Goal: Information Seeking & Learning: Learn about a topic

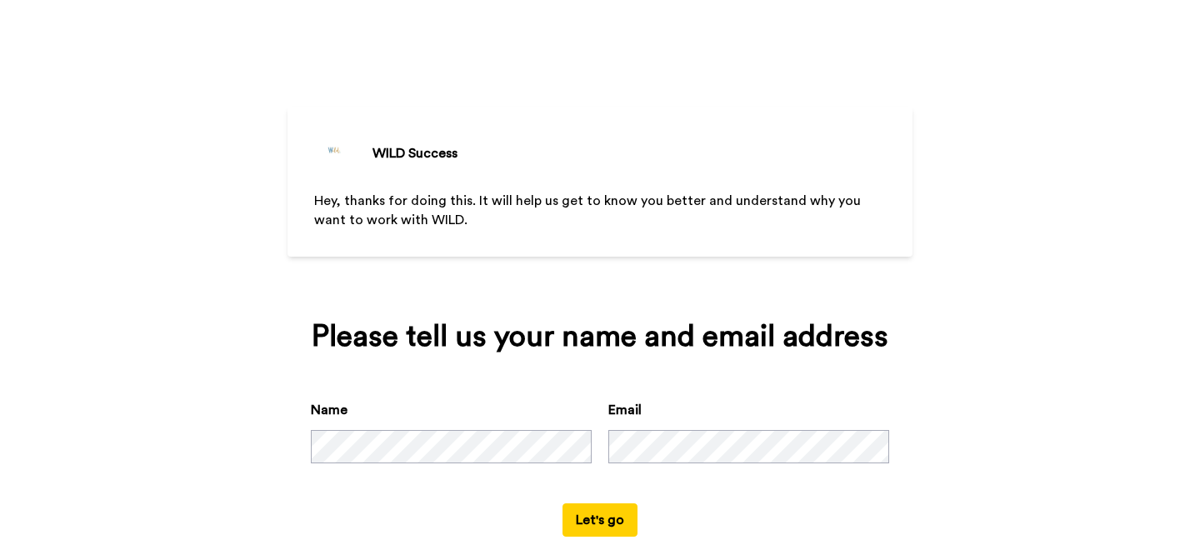
scroll to position [28, 0]
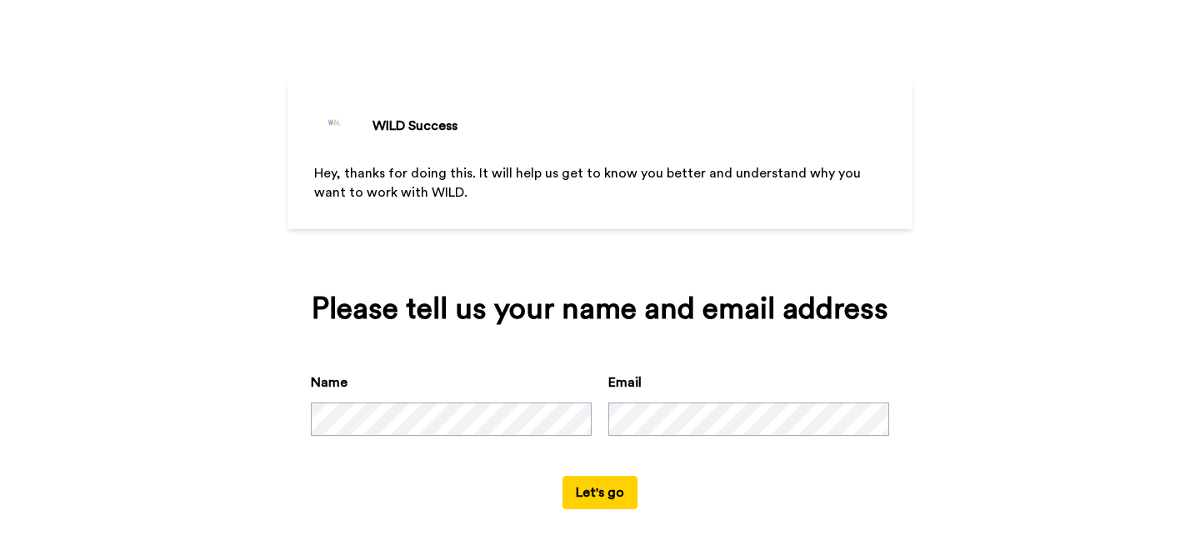
click at [600, 498] on button "Let's go" at bounding box center [600, 492] width 75 height 33
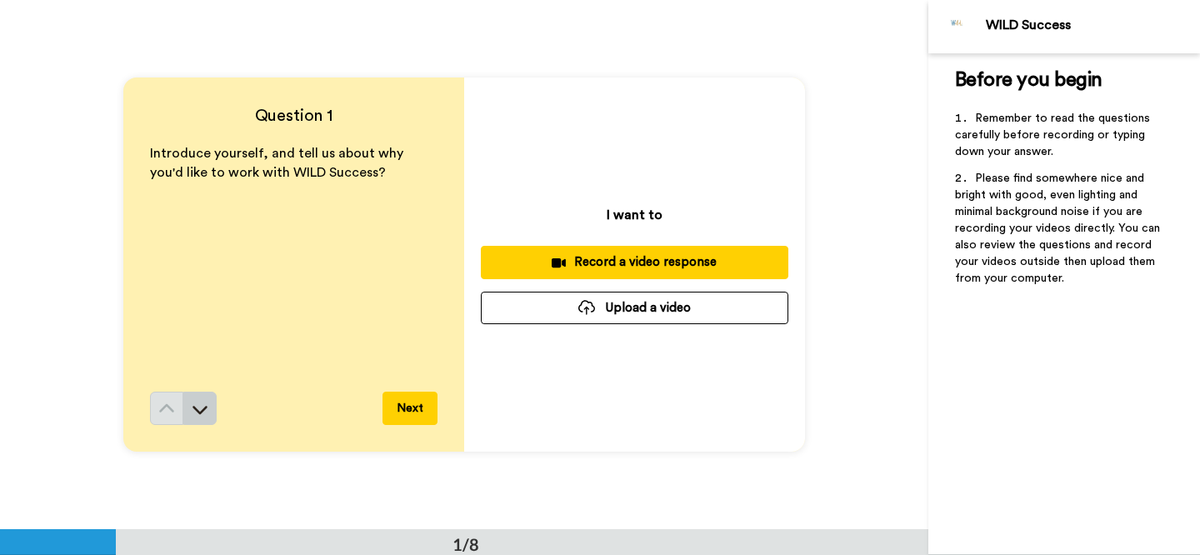
click at [200, 404] on icon at bounding box center [200, 409] width 17 height 17
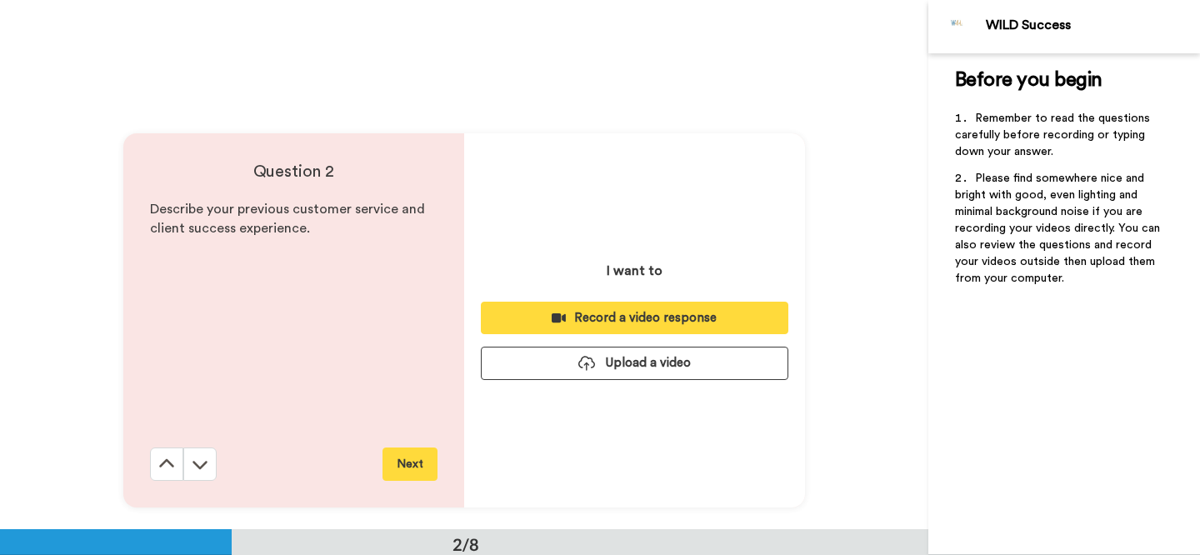
scroll to position [530, 0]
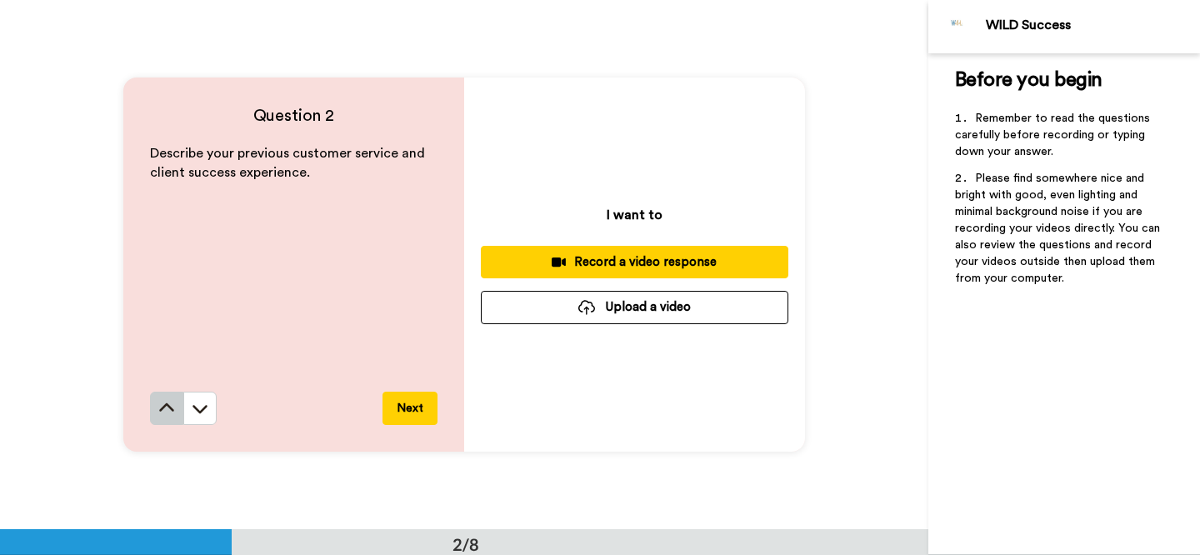
click at [173, 406] on icon at bounding box center [166, 408] width 17 height 17
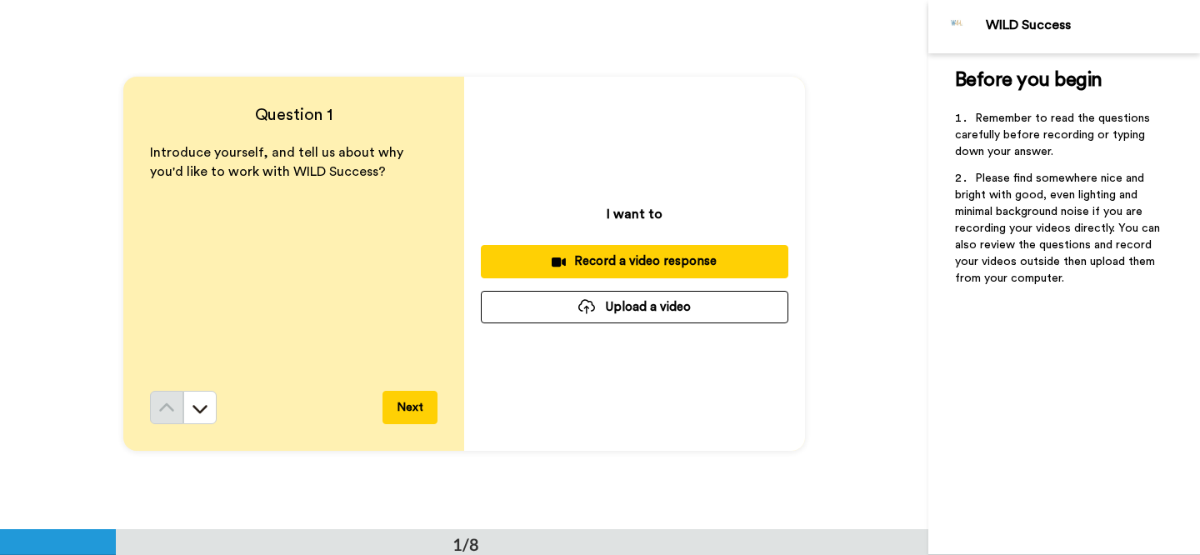
scroll to position [0, 0]
click at [202, 409] on icon at bounding box center [200, 410] width 15 height 8
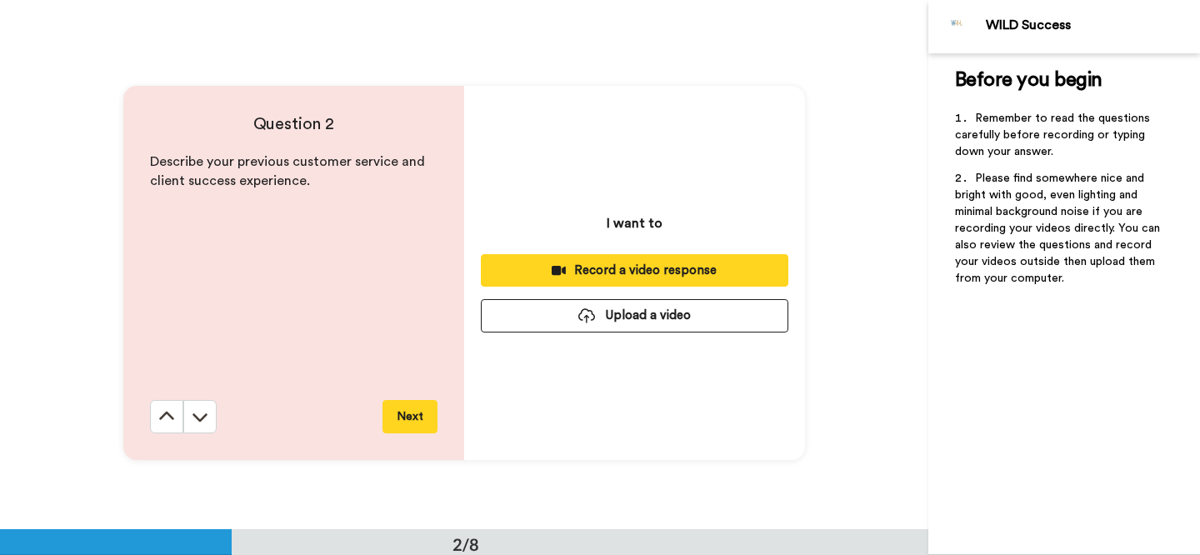
scroll to position [530, 0]
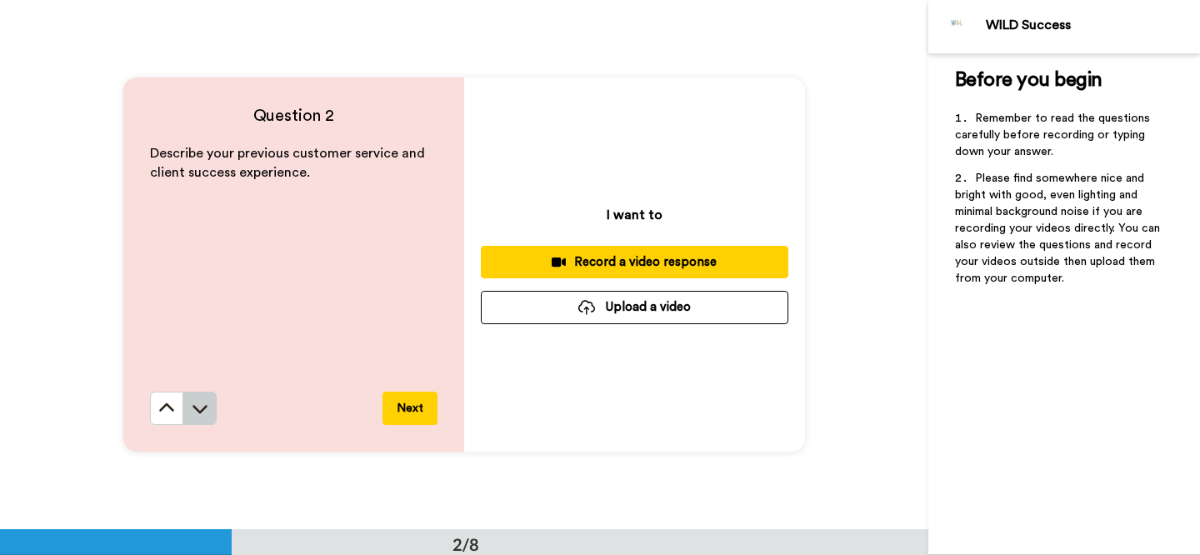
click at [200, 404] on icon at bounding box center [200, 408] width 17 height 17
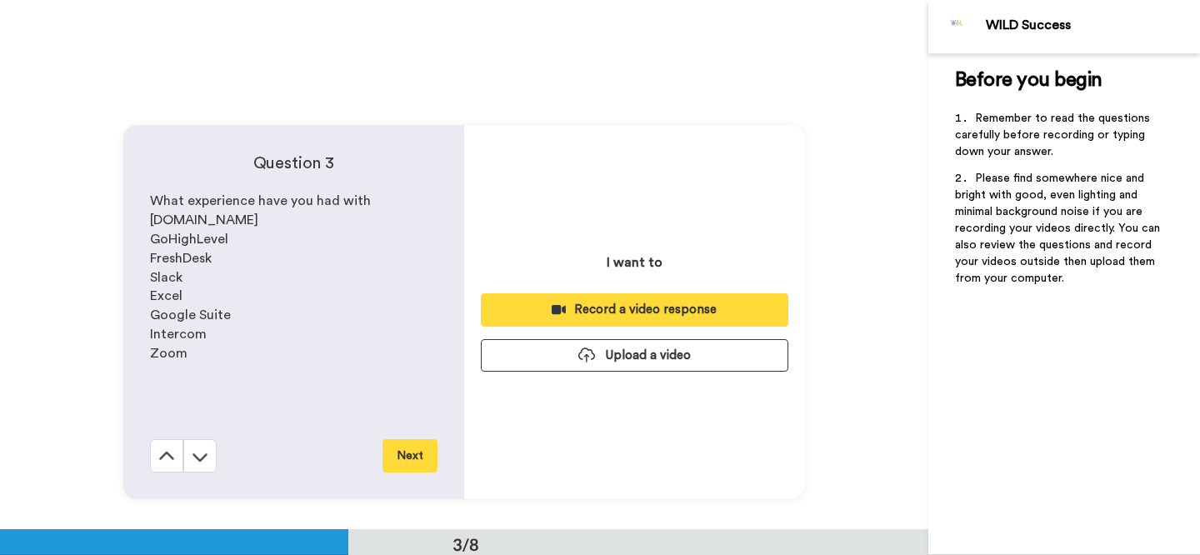
scroll to position [1059, 0]
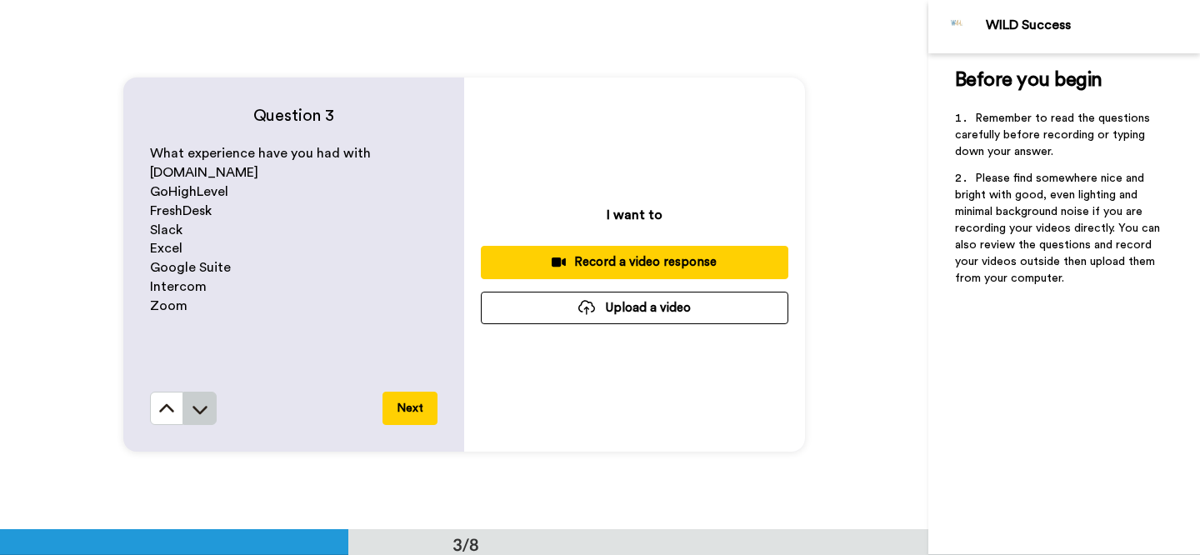
click at [200, 403] on icon at bounding box center [200, 409] width 17 height 17
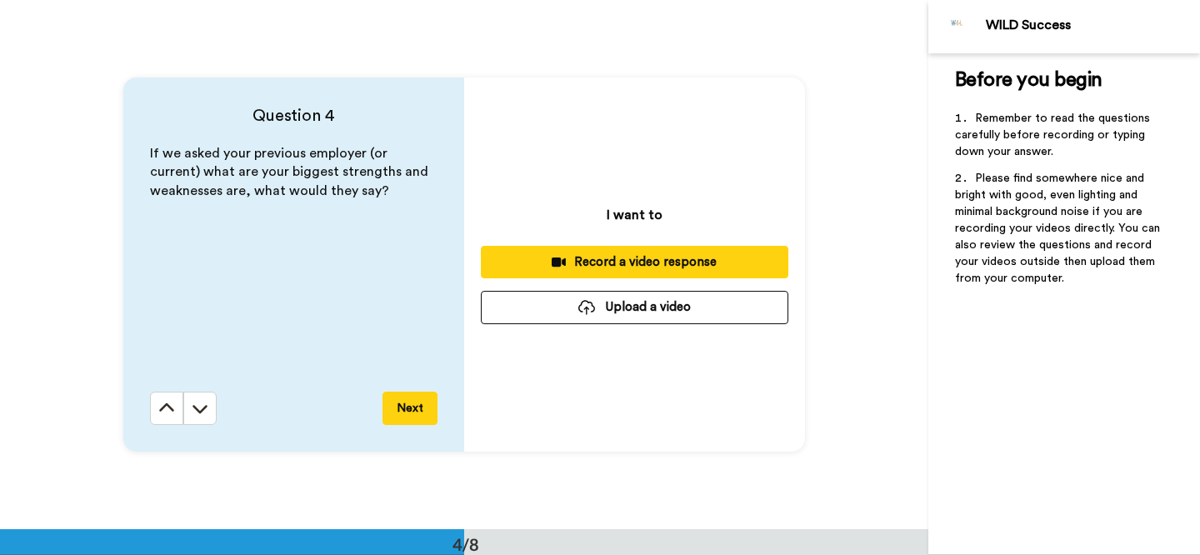
scroll to position [1590, 0]
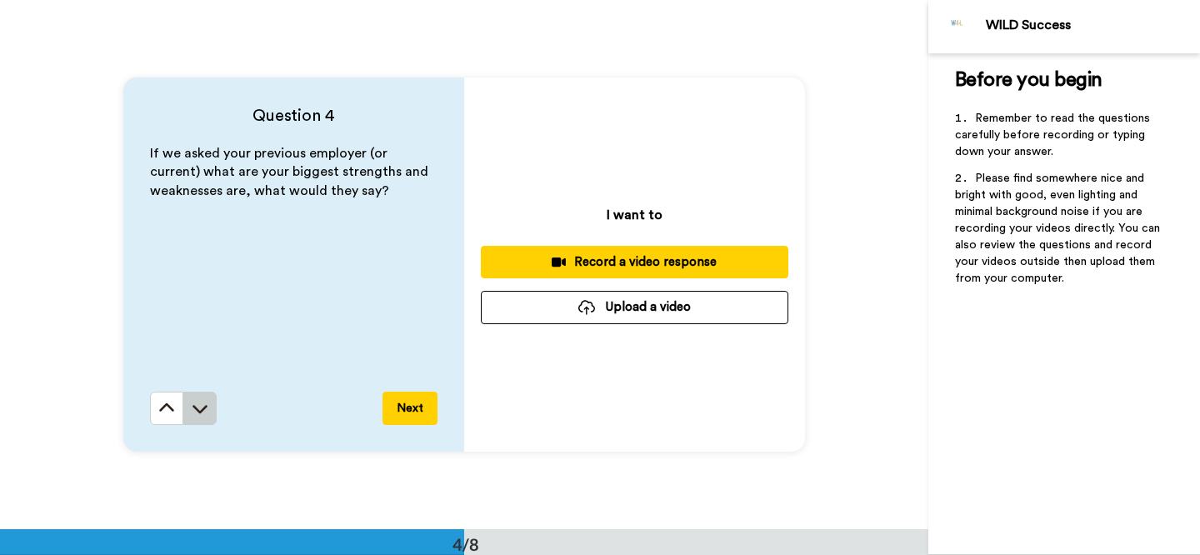
click at [202, 410] on icon at bounding box center [200, 409] width 15 height 8
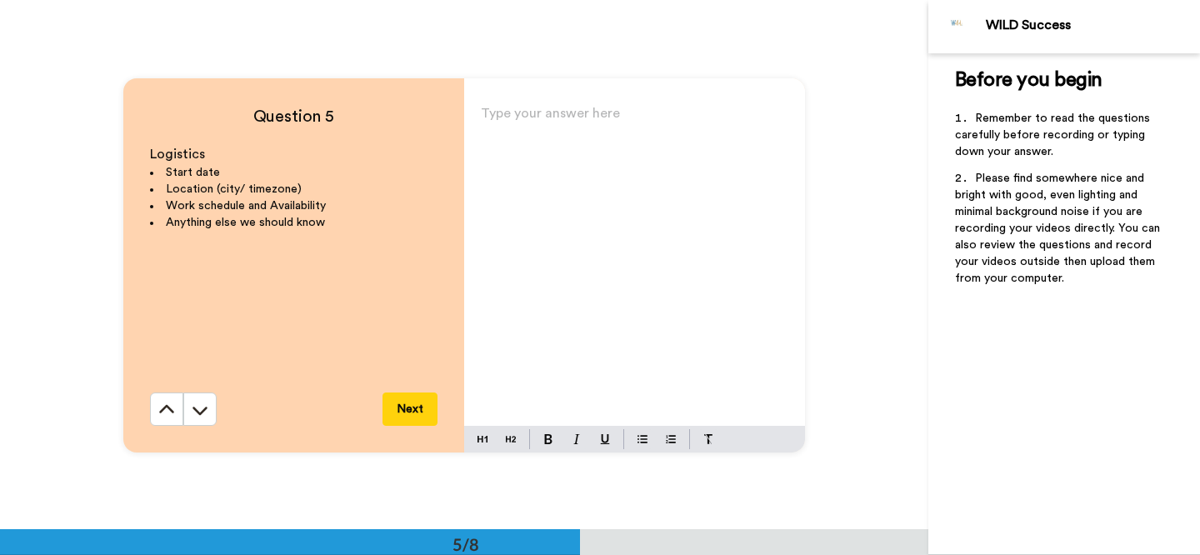
scroll to position [2119, 0]
click at [202, 410] on icon at bounding box center [200, 410] width 15 height 8
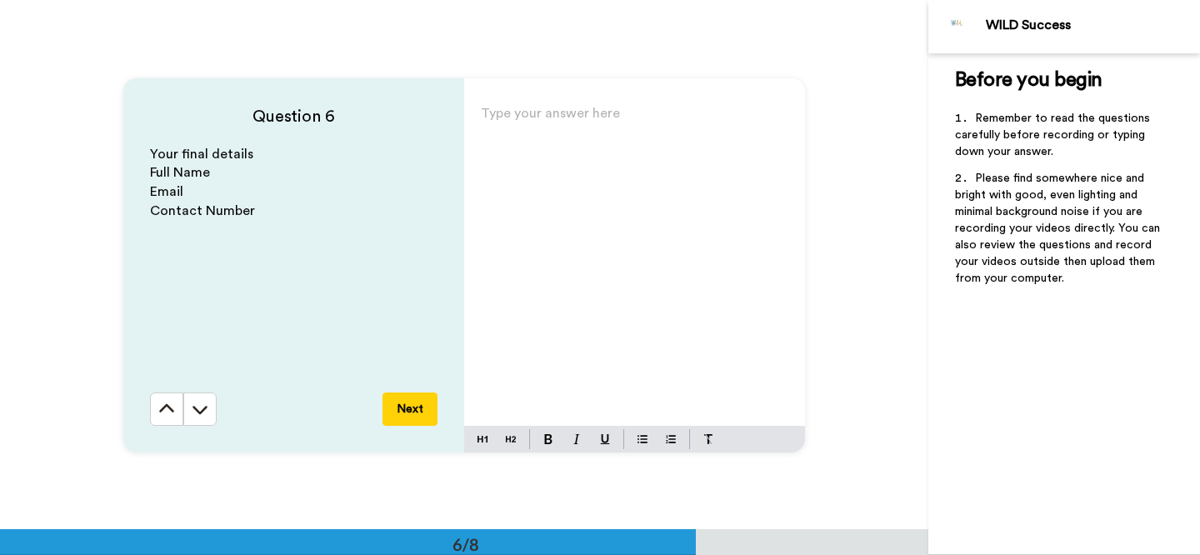
scroll to position [2649, 0]
click at [203, 408] on icon at bounding box center [200, 409] width 15 height 8
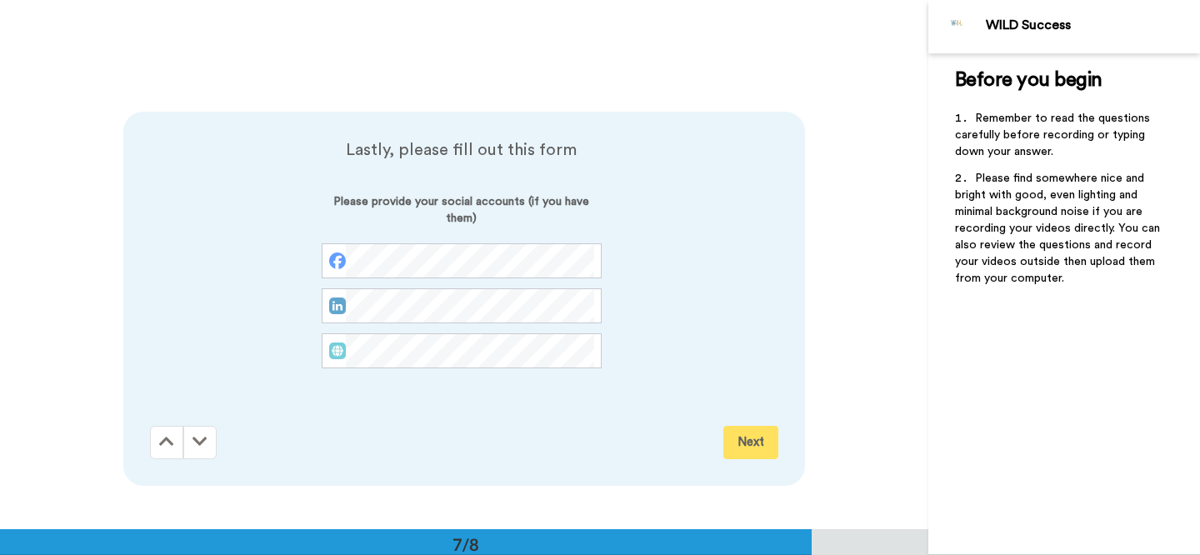
scroll to position [3178, 0]
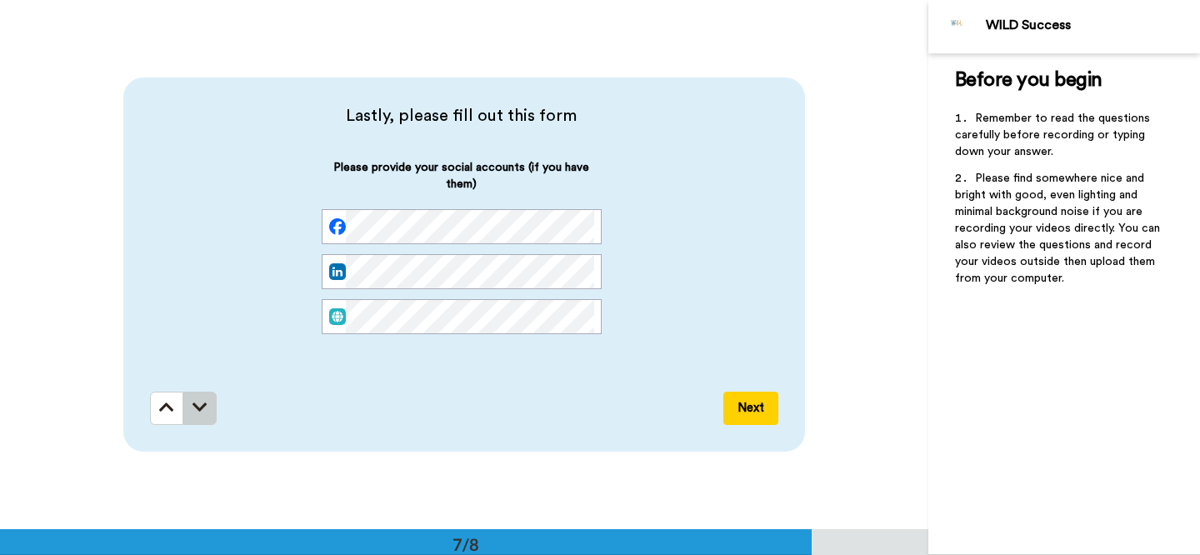
click at [202, 409] on icon at bounding box center [200, 407] width 15 height 17
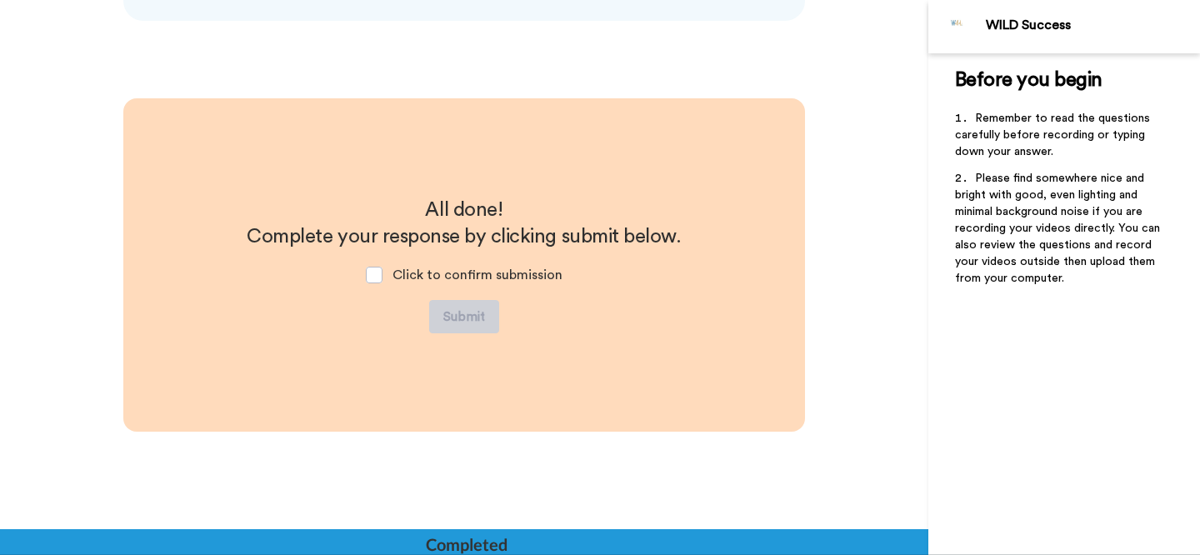
scroll to position [3610, 0]
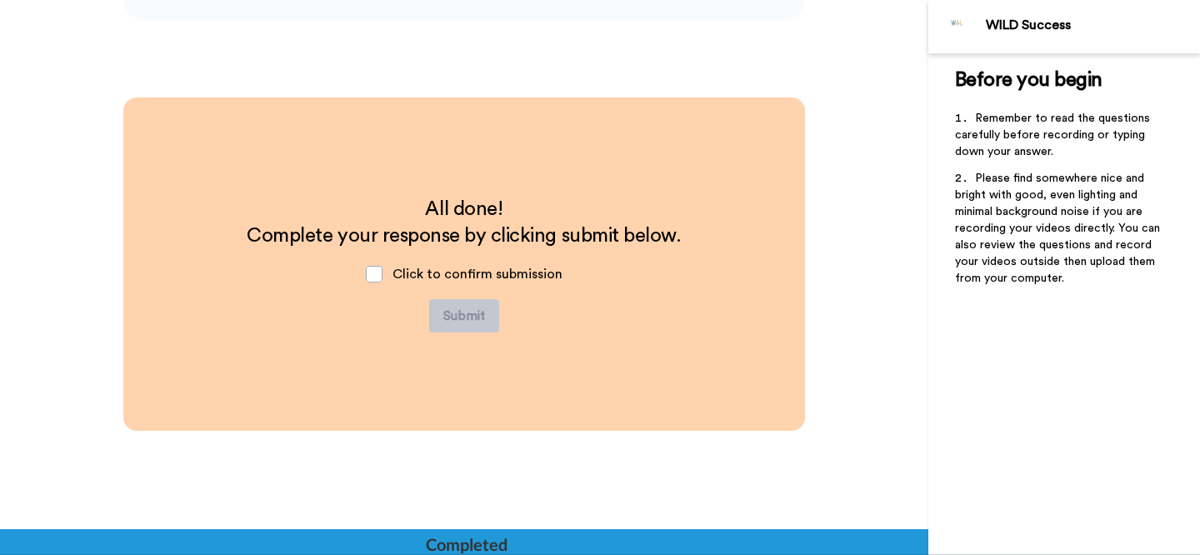
click at [85, 543] on div at bounding box center [464, 542] width 929 height 26
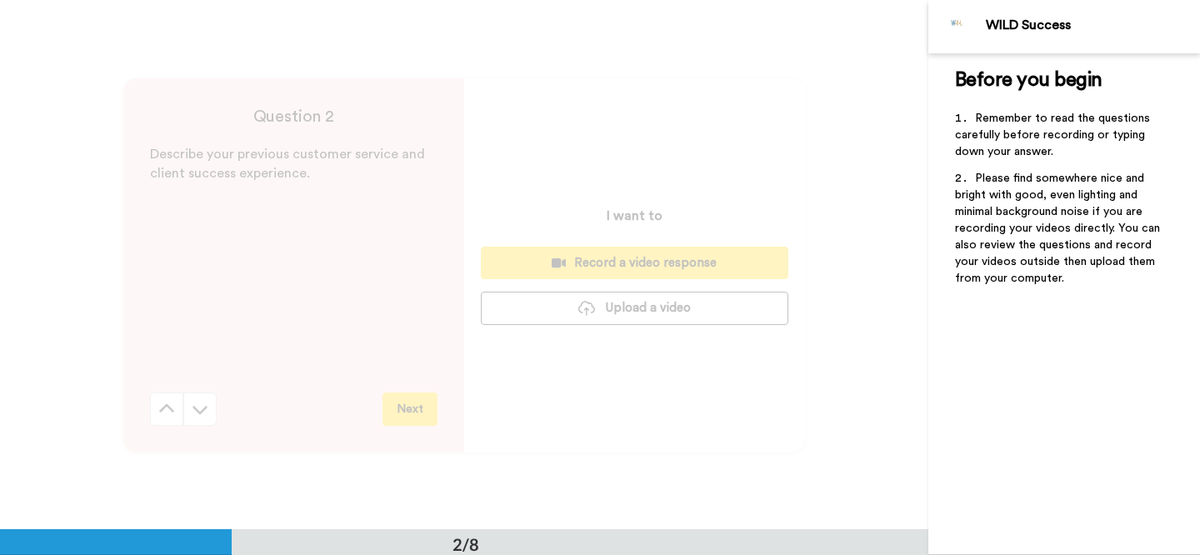
scroll to position [0, 0]
